Goal: Transaction & Acquisition: Purchase product/service

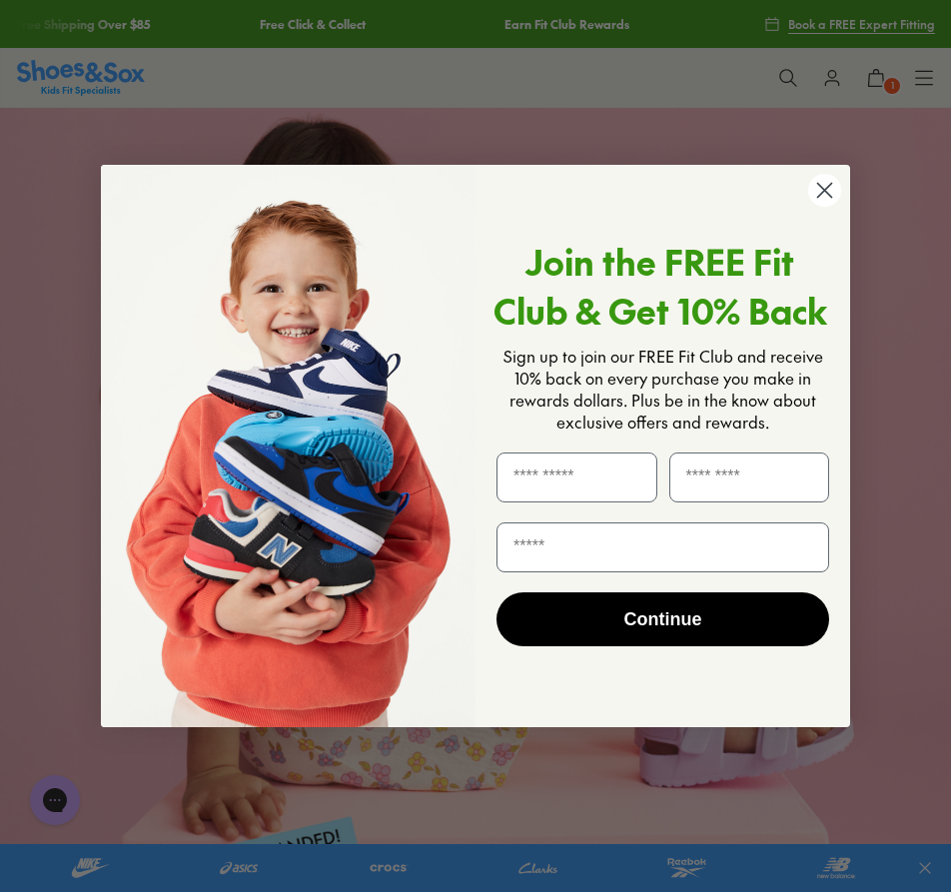
click at [816, 185] on circle "Close dialog" at bounding box center [824, 190] width 33 height 33
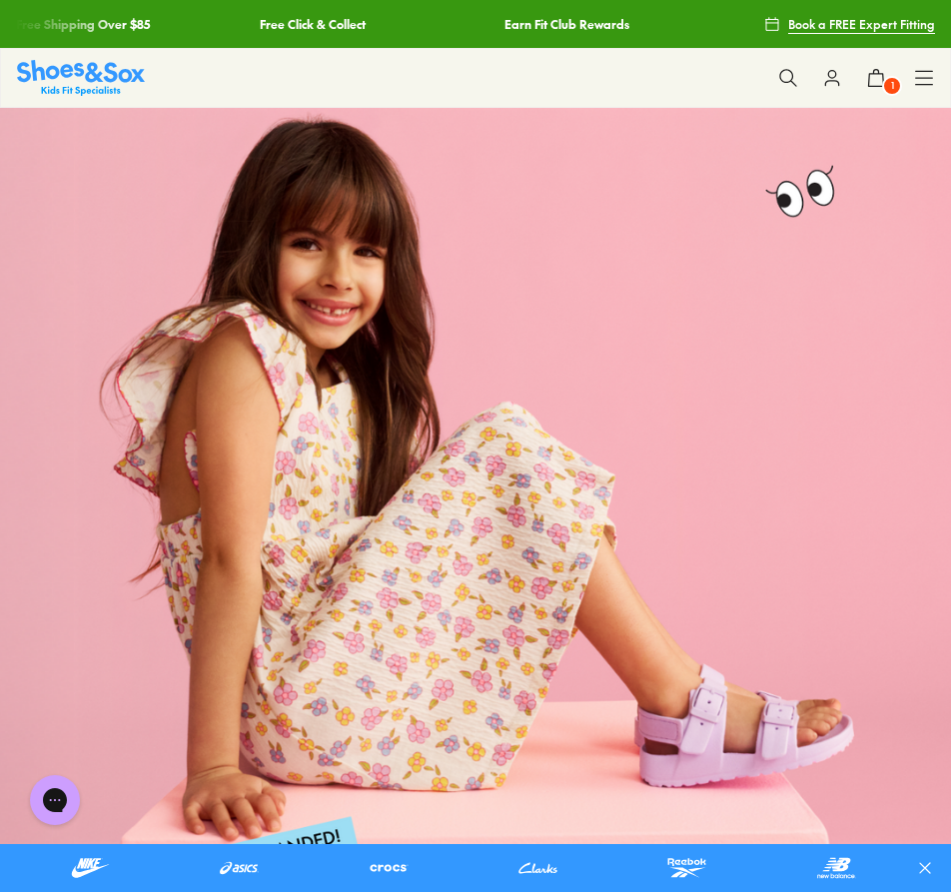
click at [819, 206] on div "Close dialog Join the FREE Fit Club & Get 10% Back Sign up to join our FREE Fit…" at bounding box center [475, 507] width 749 height 602
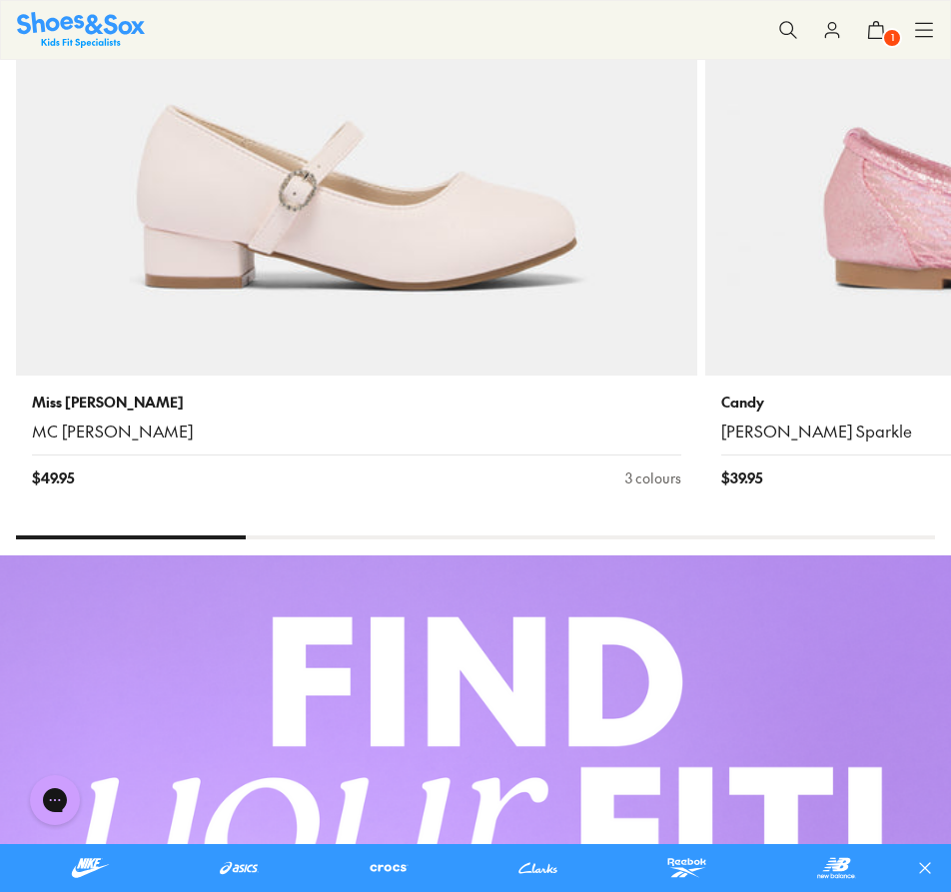
scroll to position [7281, 0]
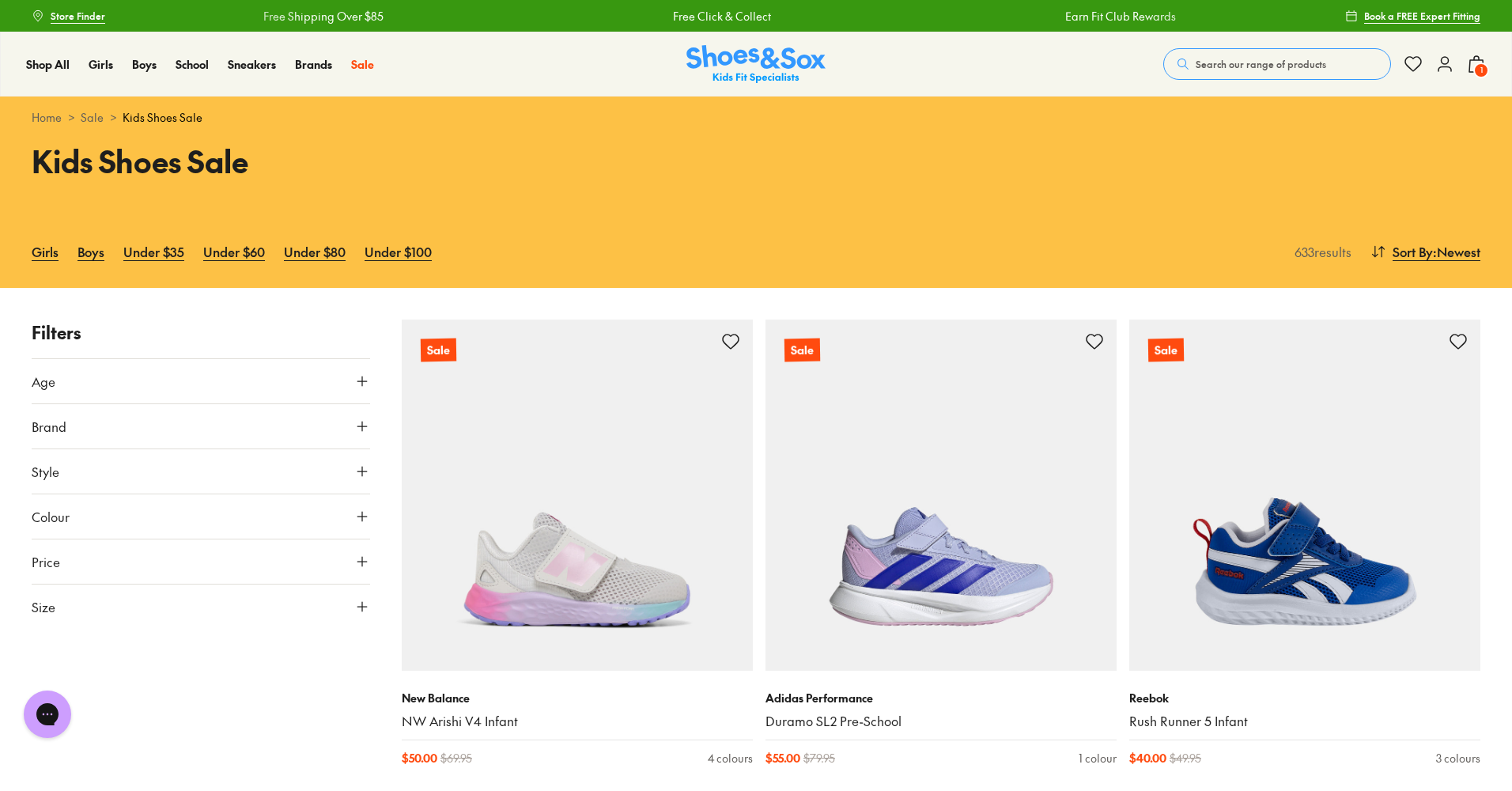
click at [356, 567] on icon at bounding box center [362, 561] width 16 height 16
click at [360, 602] on icon at bounding box center [362, 607] width 16 height 16
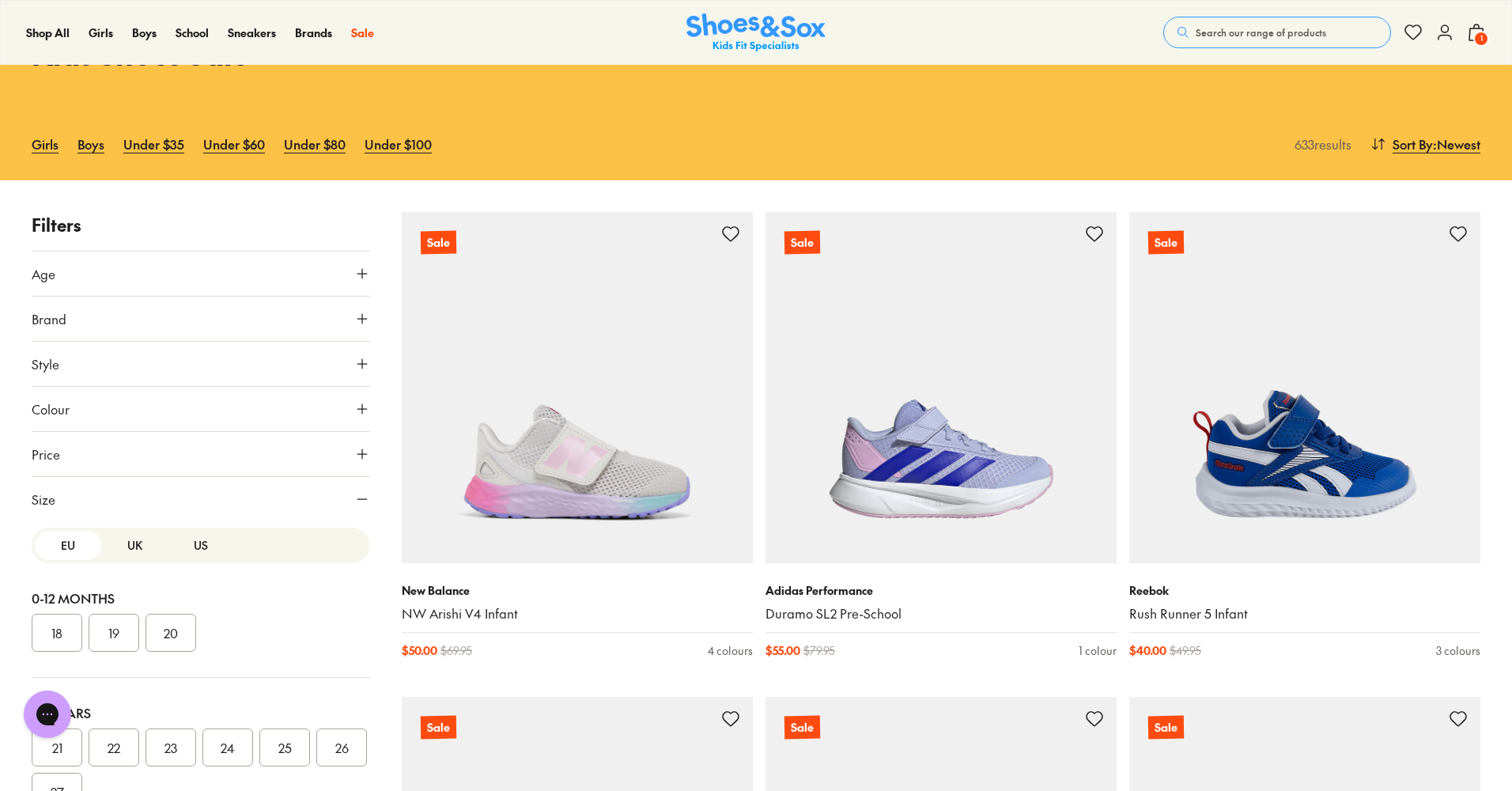
scroll to position [113, 0]
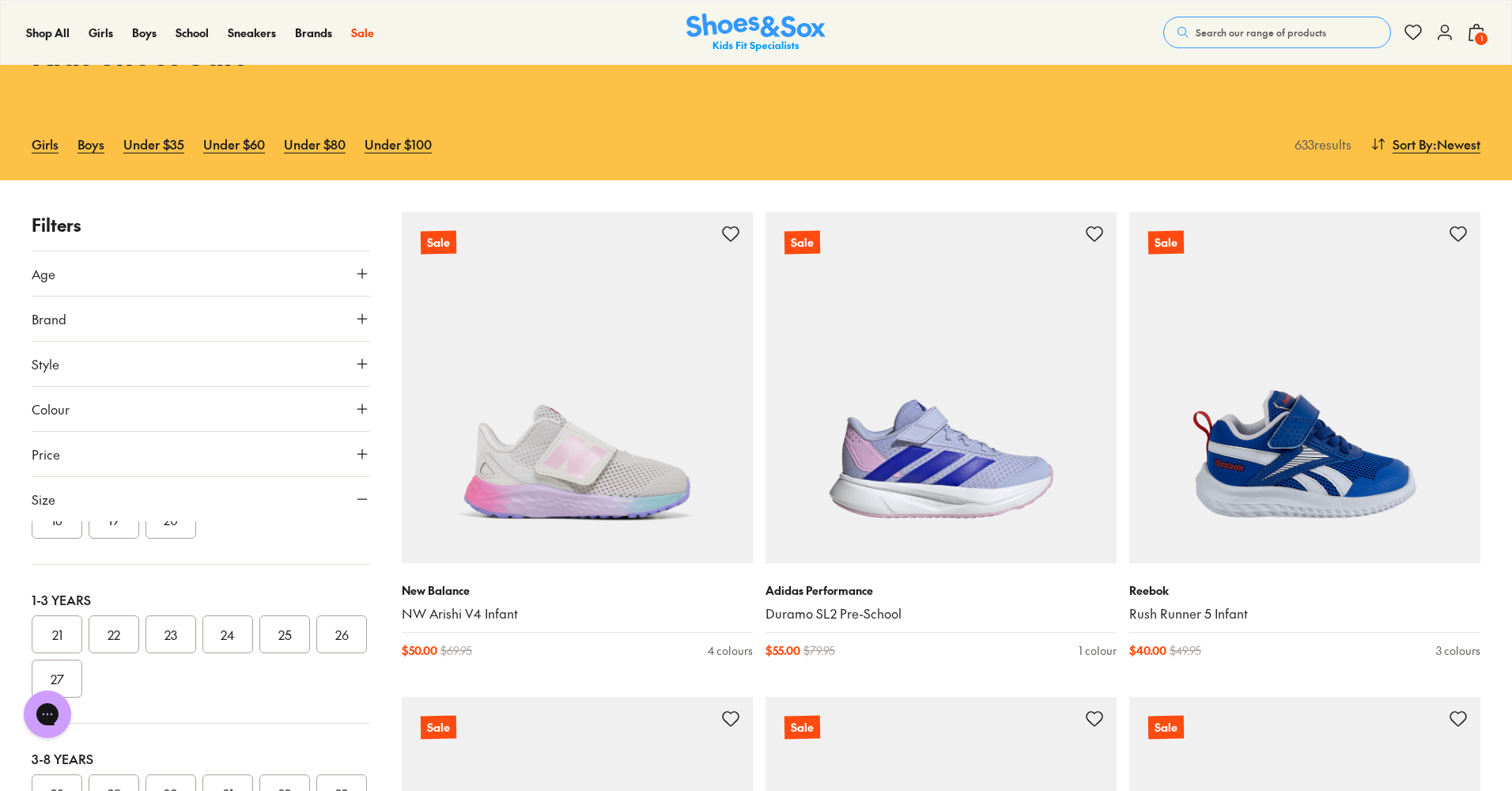
click at [316, 653] on button "26" at bounding box center [341, 634] width 51 height 38
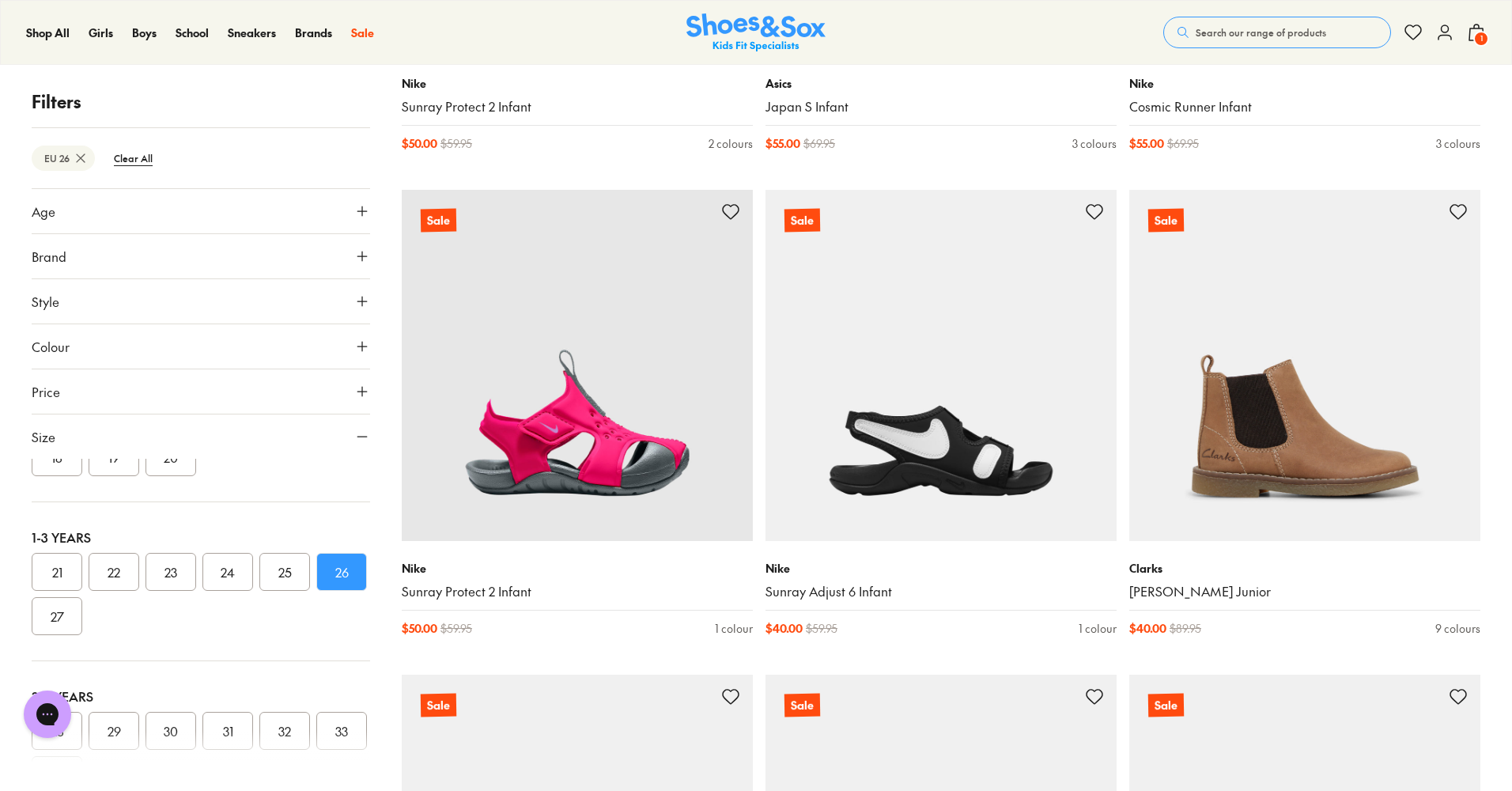
scroll to position [1611, 0]
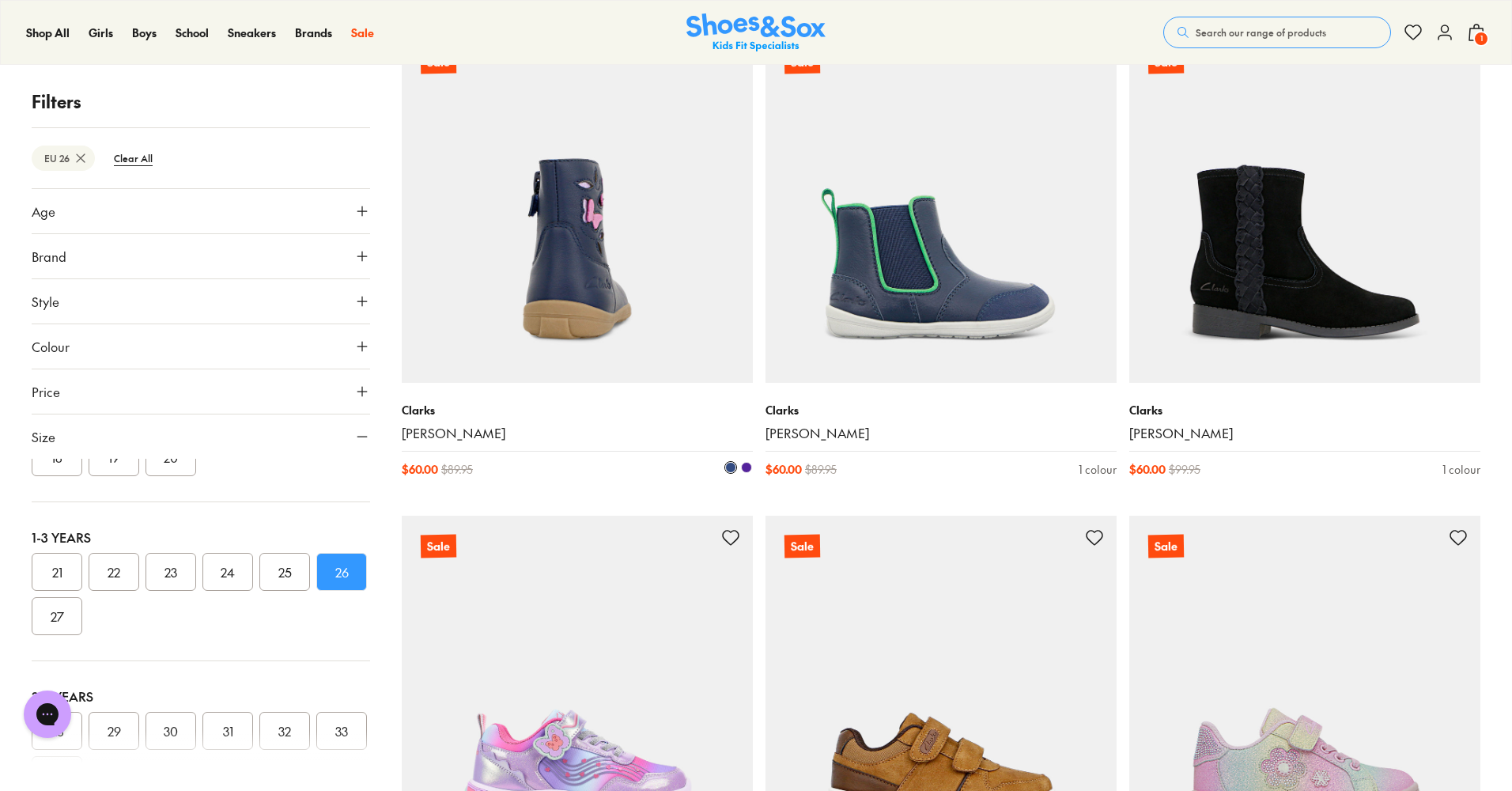
scroll to position [9650, 0]
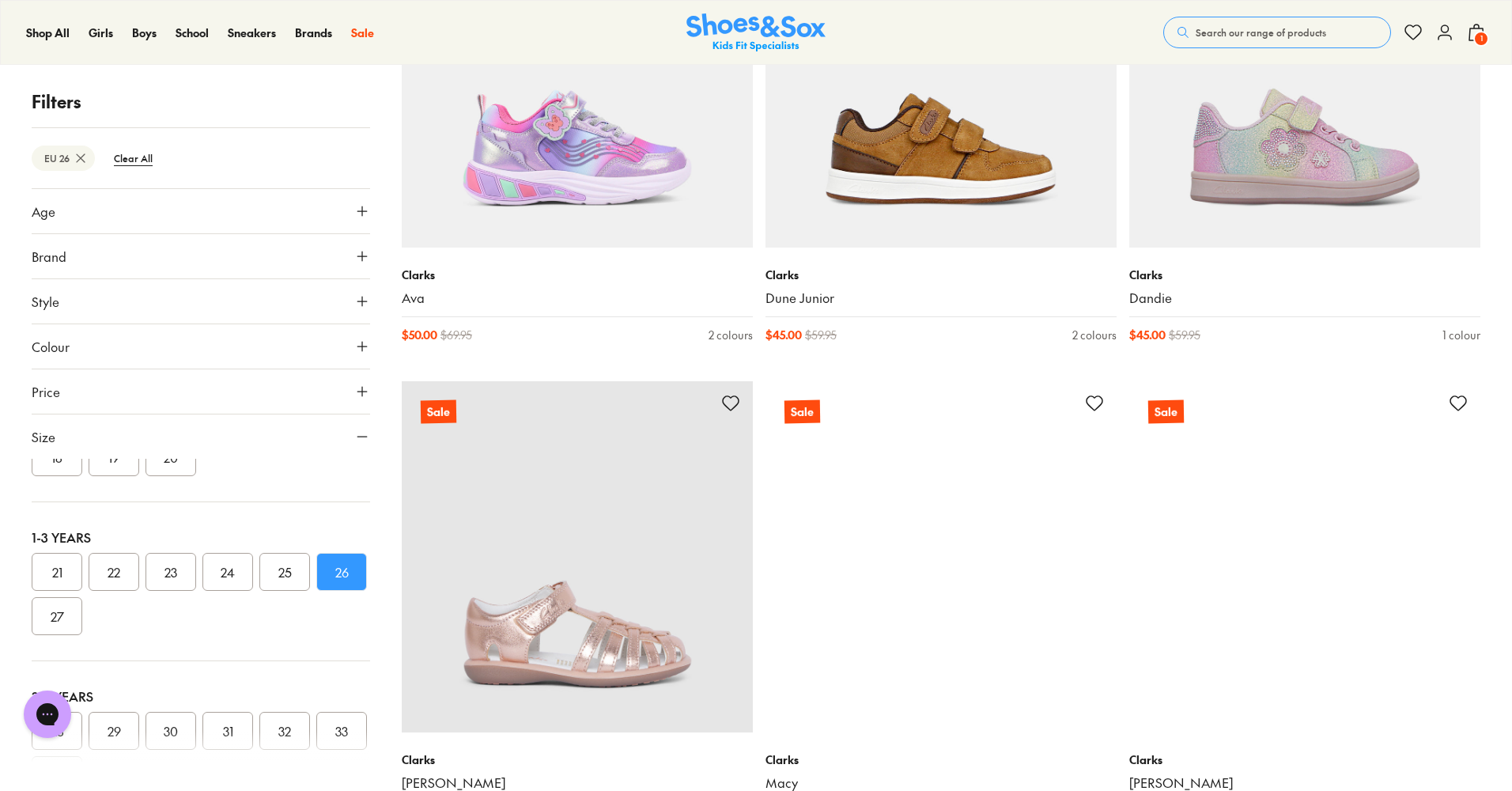
scroll to position [10444, 0]
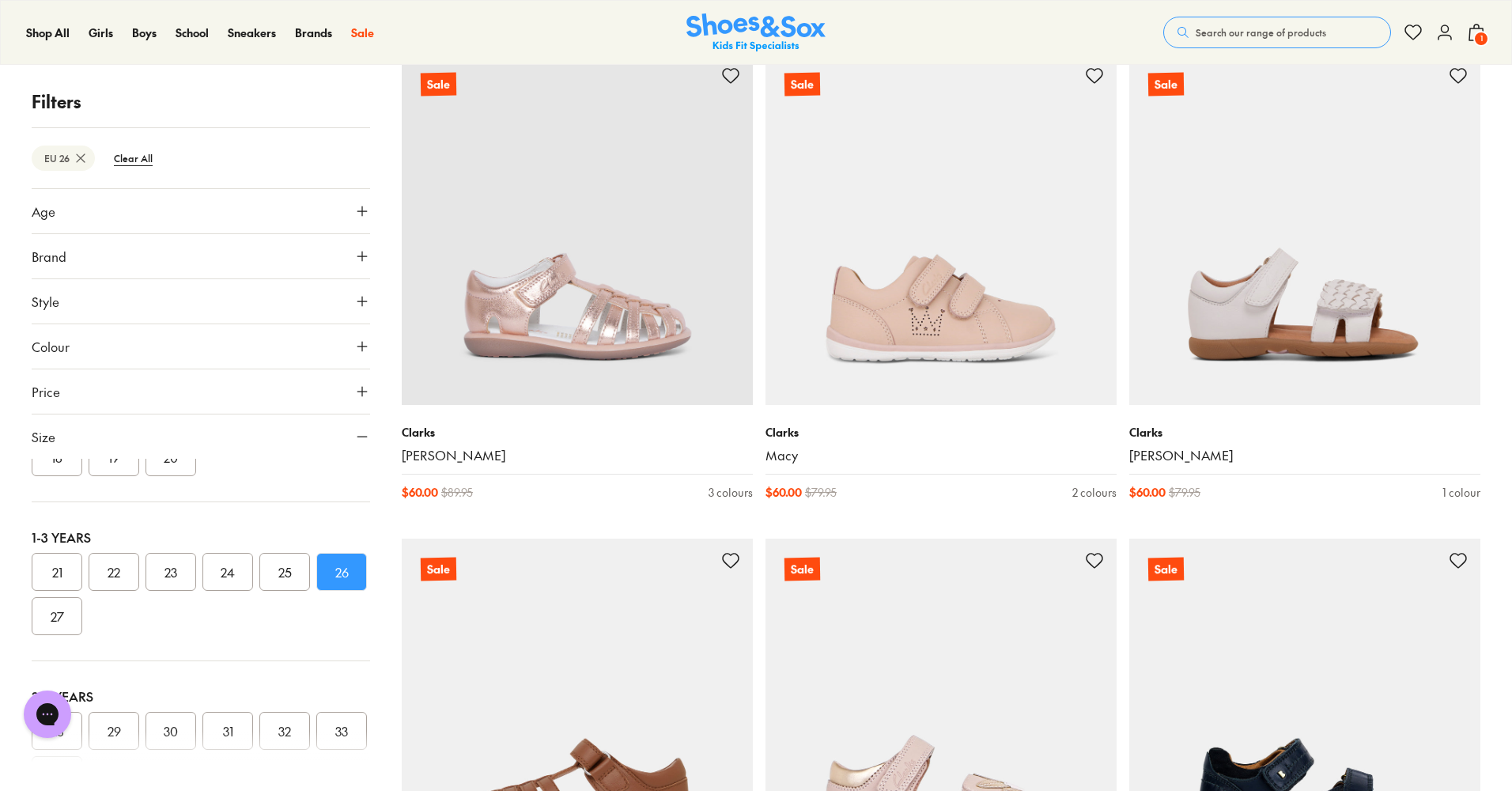
click at [744, 586] on img at bounding box center [576, 713] width 351 height 351
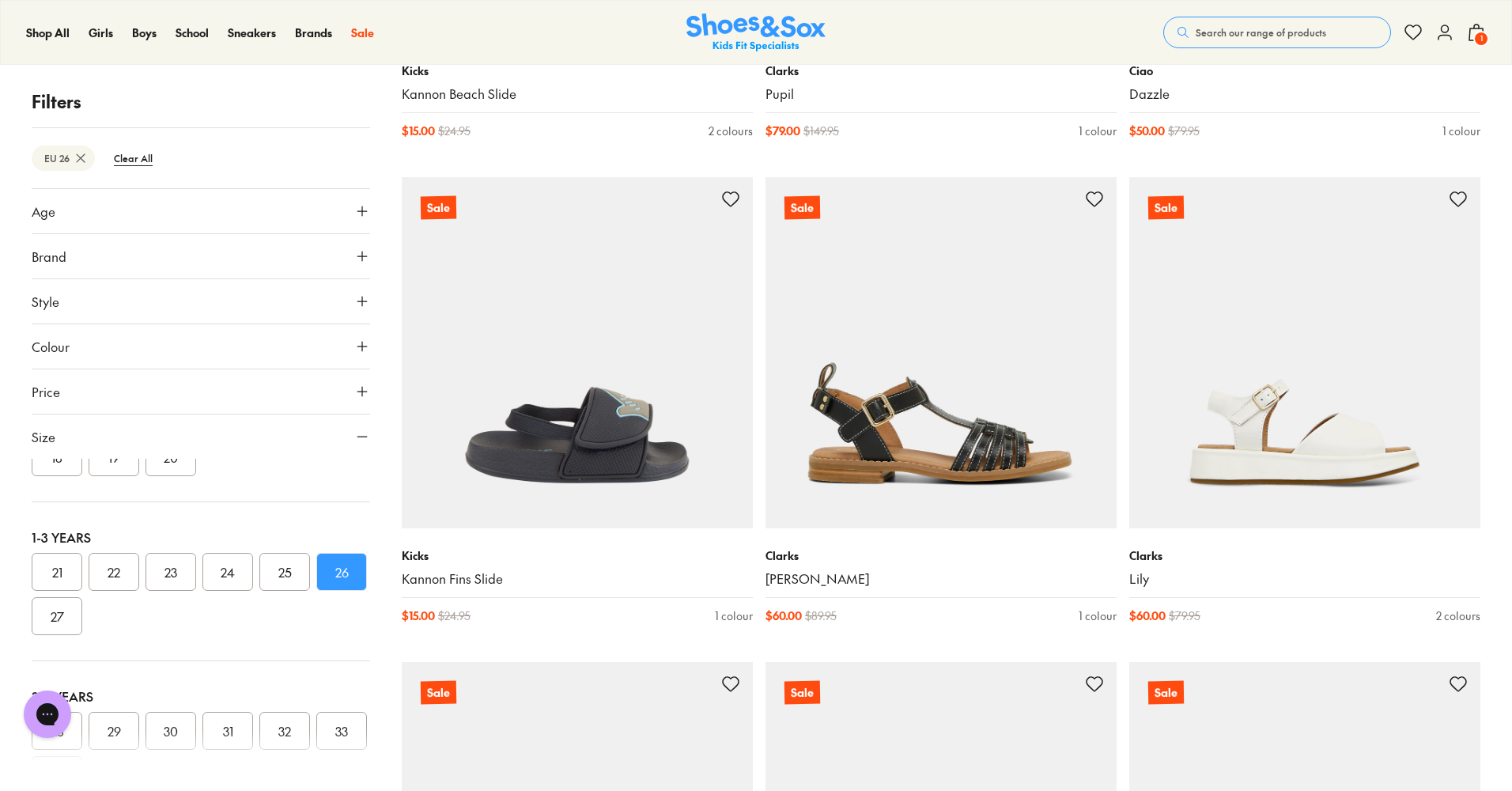
scroll to position [14256, 0]
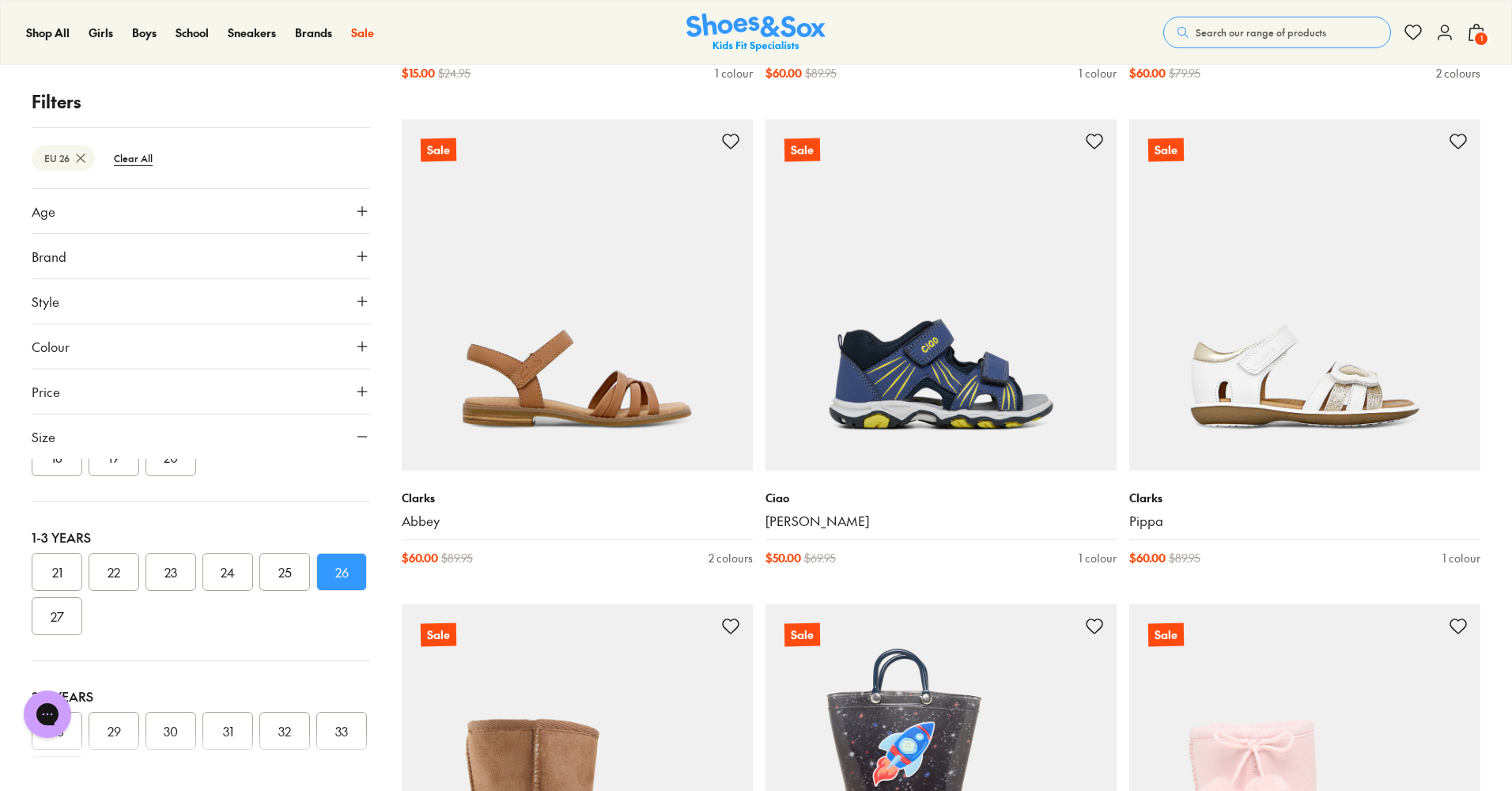
click at [364, 300] on icon at bounding box center [362, 302] width 16 height 16
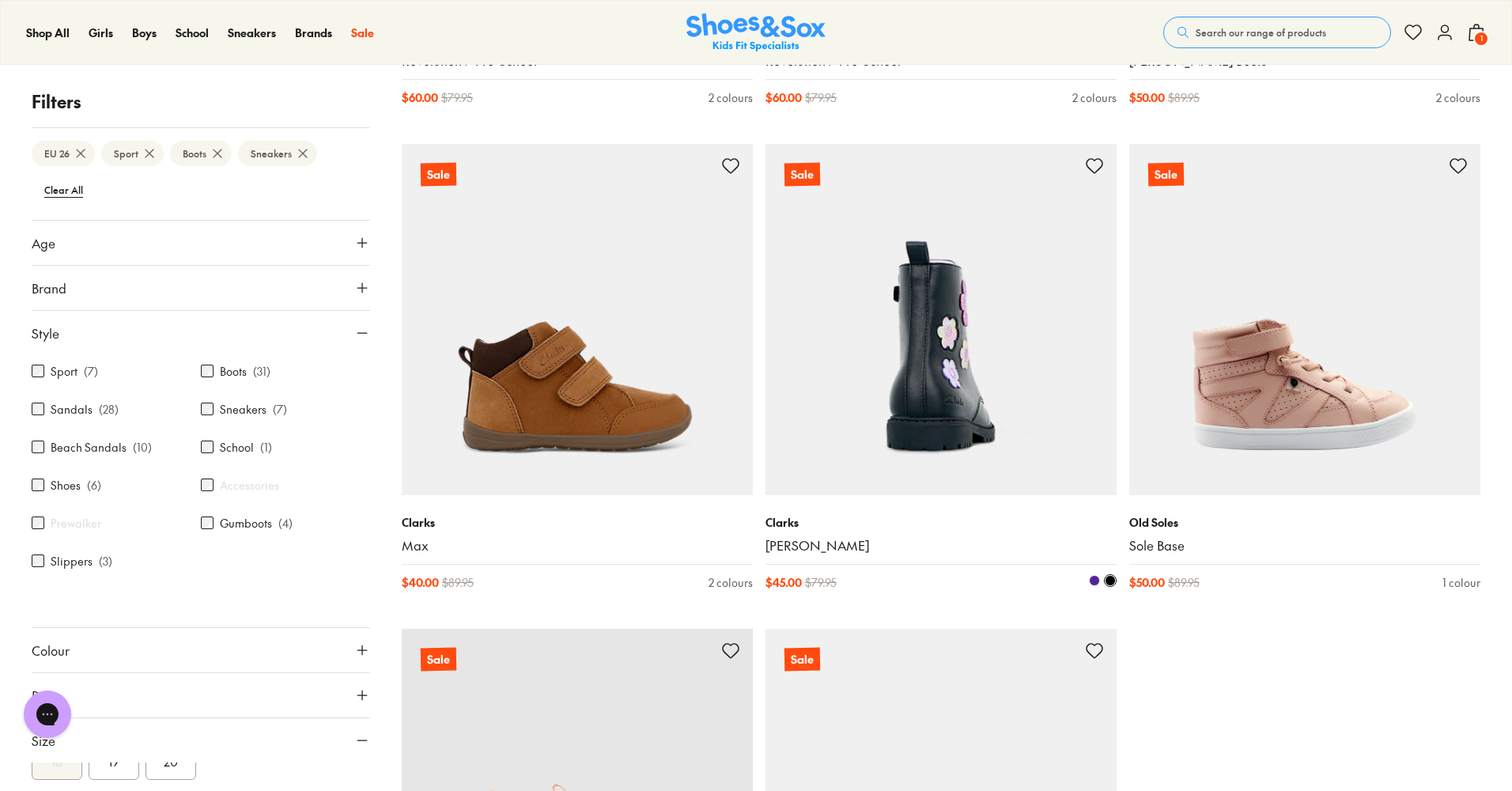
scroll to position [4865, 0]
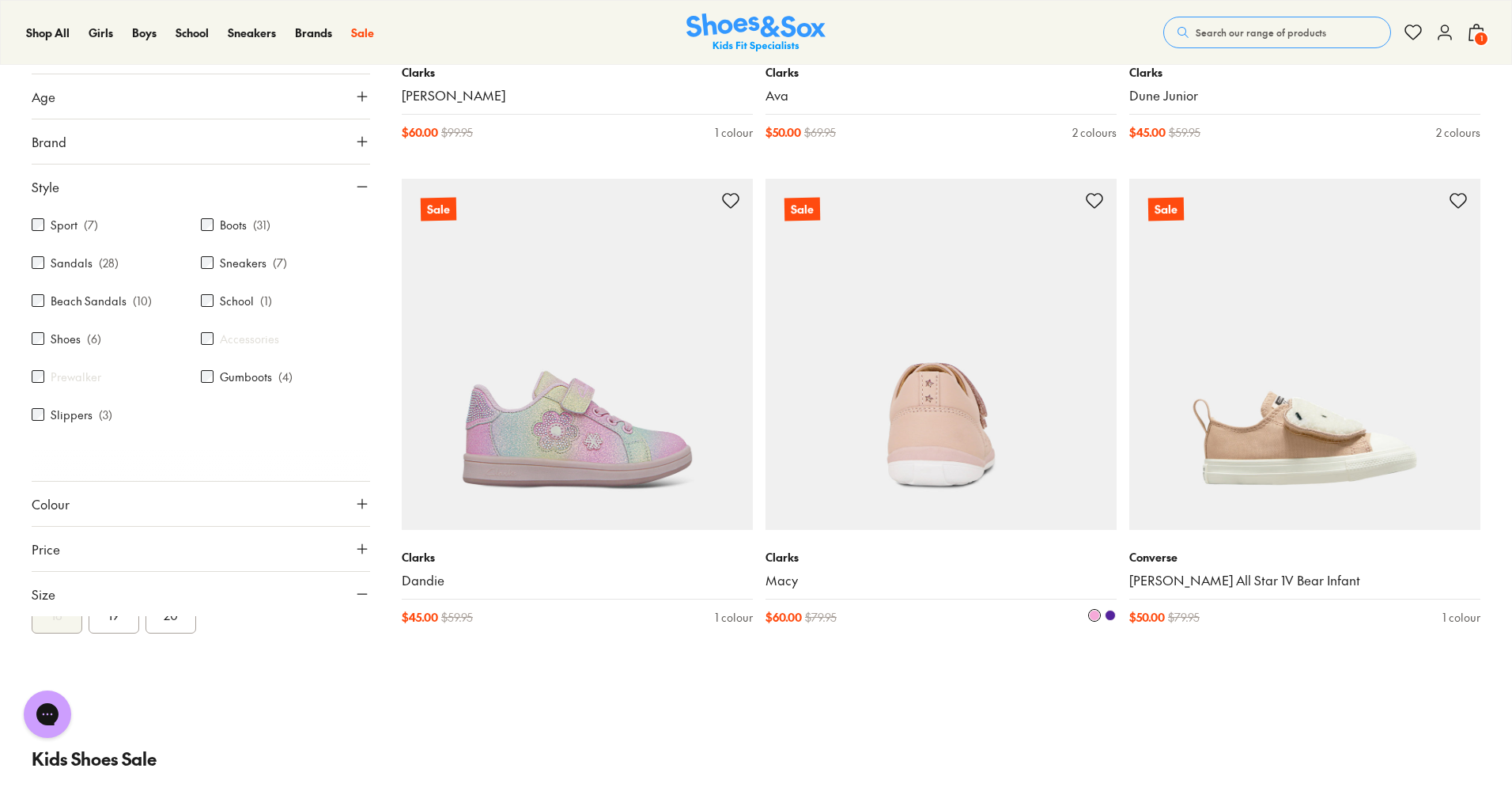
scroll to position [7420, 0]
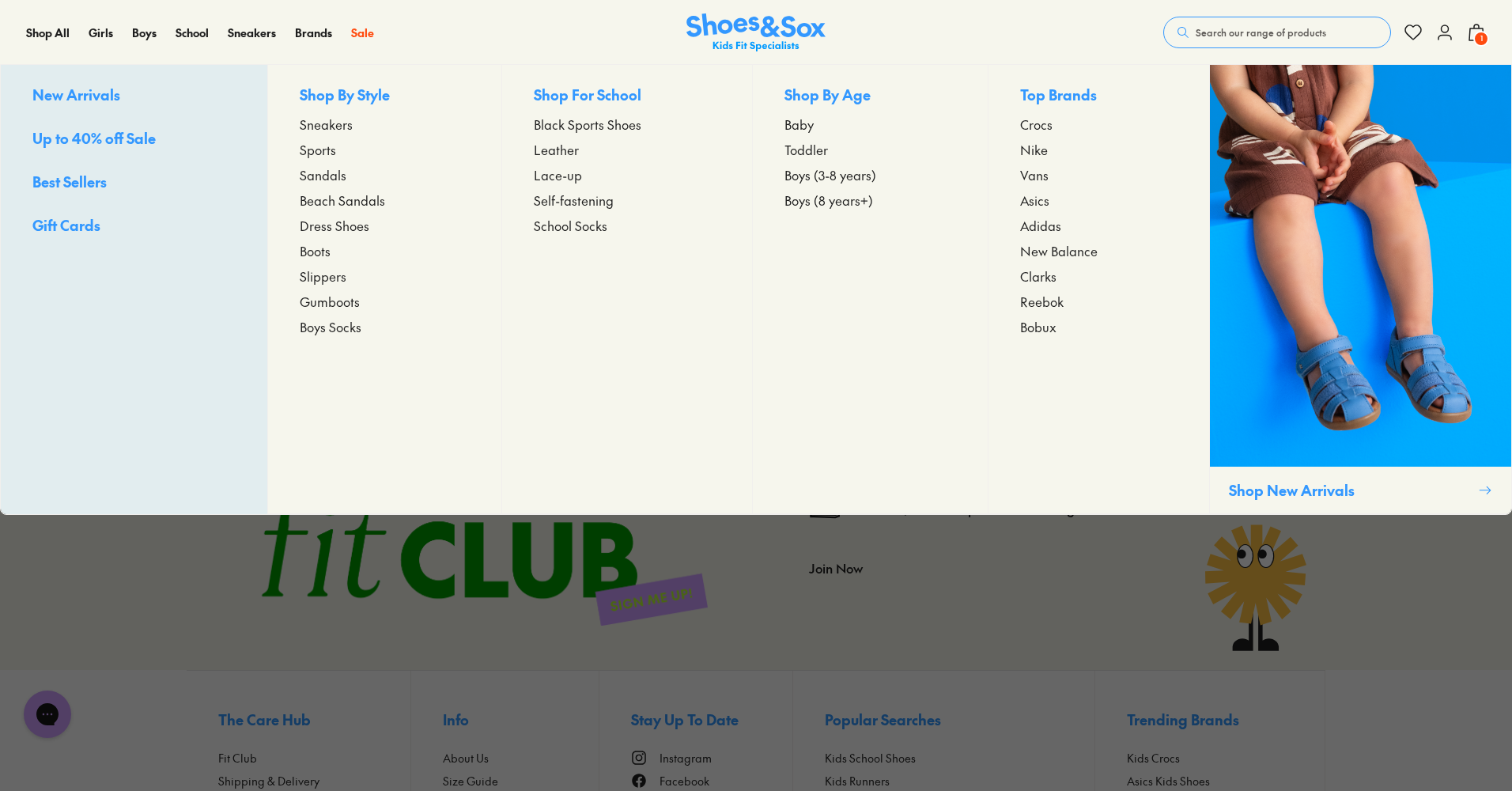
click at [340, 130] on span "Sneakers" at bounding box center [326, 124] width 53 height 19
